Goal: Task Accomplishment & Management: Manage account settings

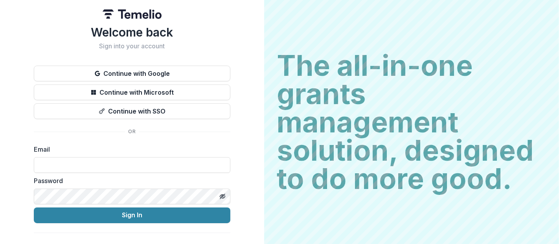
scroll to position [12, 0]
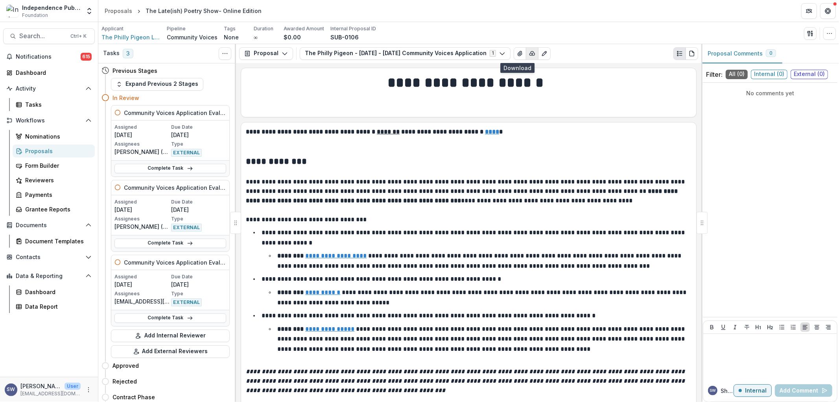
click at [529, 52] on icon "button" at bounding box center [532, 53] width 6 height 6
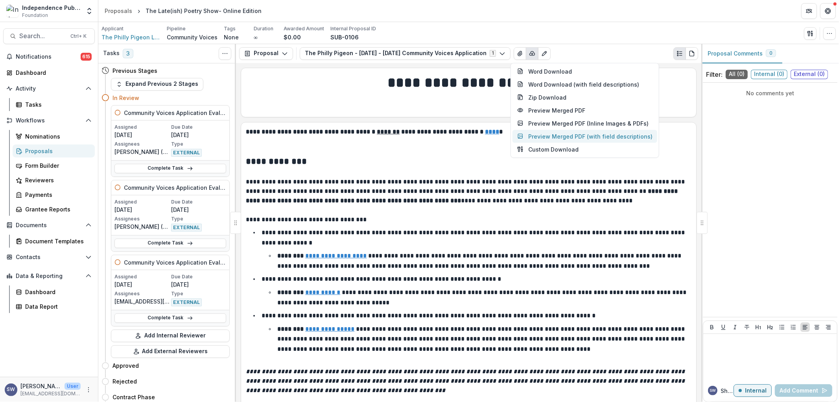
click at [560, 140] on button "Preview Merged PDF (with field descriptions)" at bounding box center [585, 135] width 145 height 13
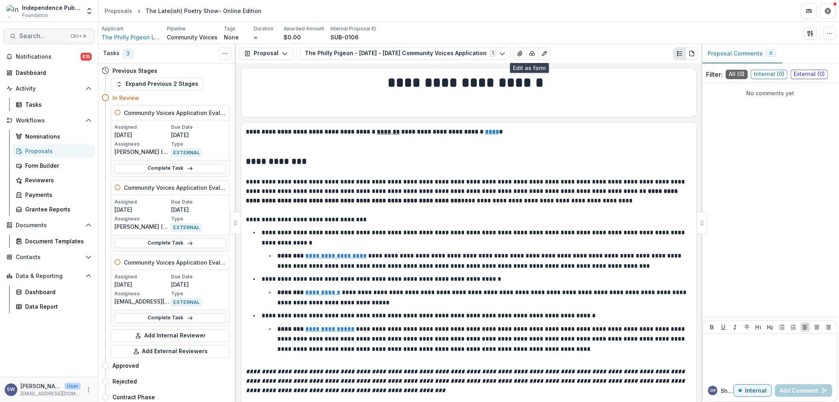
click at [38, 38] on span "Search..." at bounding box center [42, 35] width 46 height 7
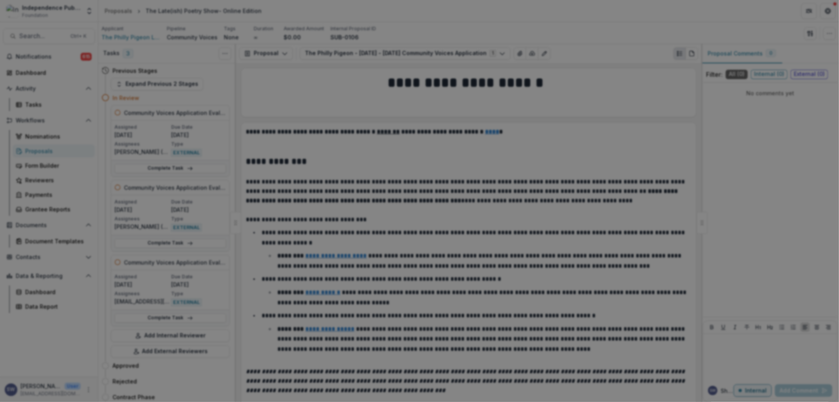
type input "*****"
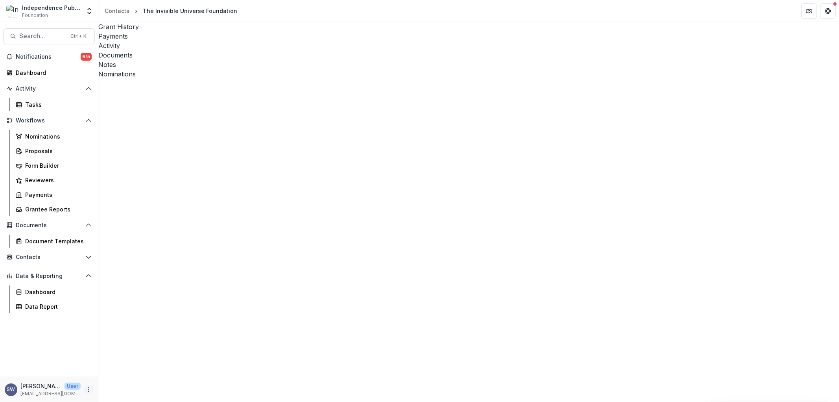
click at [87, 386] on button "More" at bounding box center [88, 389] width 9 height 9
click at [131, 374] on link "User Settings" at bounding box center [140, 372] width 84 height 13
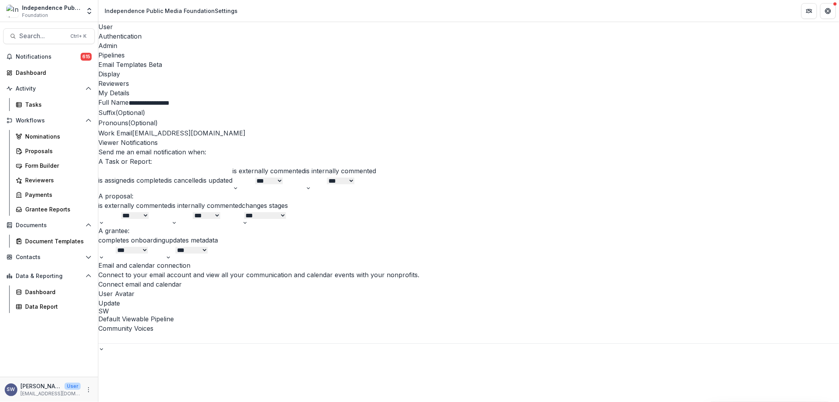
click at [190, 41] on div "Admin" at bounding box center [468, 45] width 741 height 9
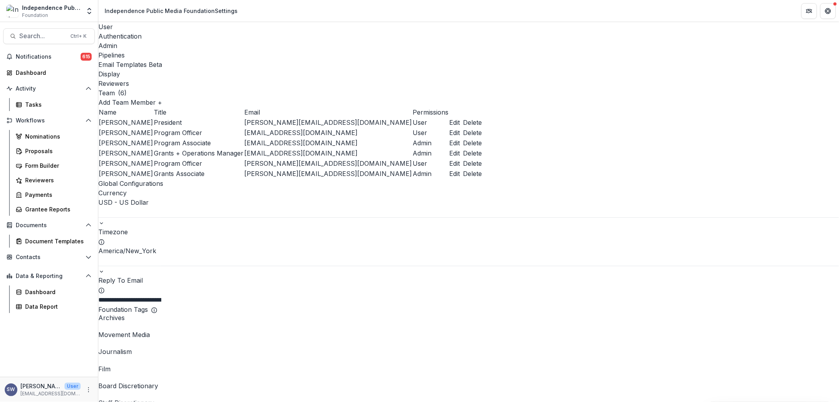
click at [347, 79] on div "Reviewers" at bounding box center [468, 83] width 741 height 9
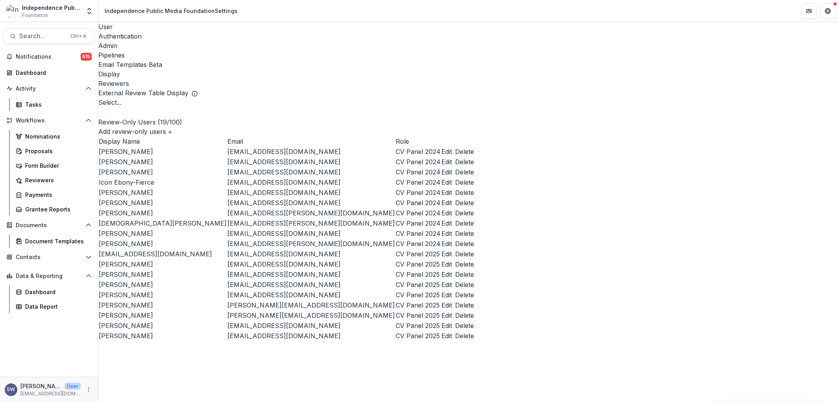
scroll to position [218, 0]
click at [140, 280] on p "[PERSON_NAME]" at bounding box center [163, 284] width 128 height 9
drag, startPoint x: 122, startPoint y: 248, endPoint x: 424, endPoint y: 246, distance: 301.8
click at [395, 279] on tr "[PERSON_NAME] [EMAIL_ADDRESS][DOMAIN_NAME] CV Panel 2025 Edit Delete" at bounding box center [286, 284] width 376 height 10
click at [452, 280] on button "Edit" at bounding box center [446, 284] width 11 height 9
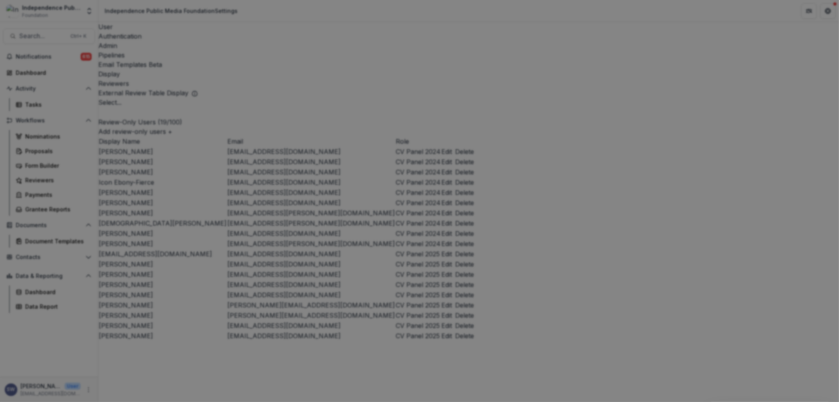
type input "**********"
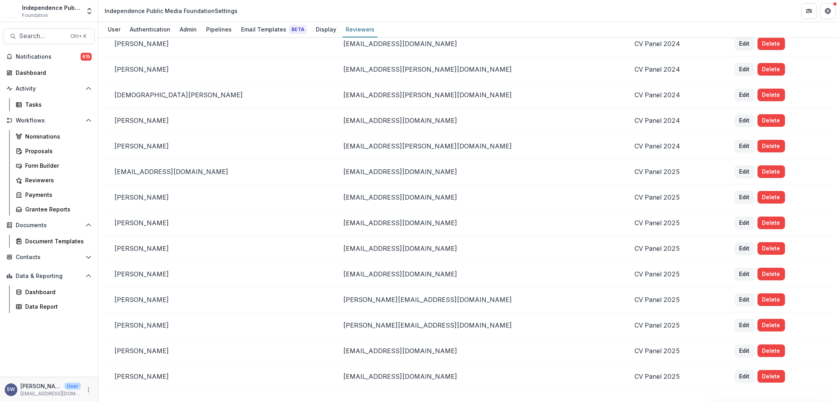
scroll to position [218, 0]
